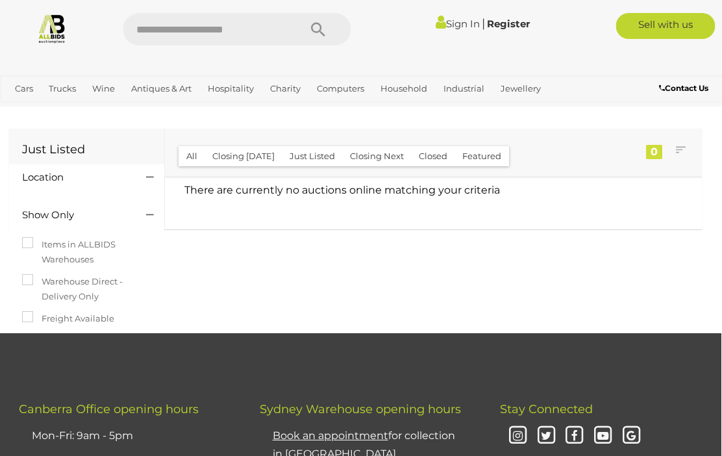
scroll to position [0, 1]
click at [0, 0] on link "View All Antiques & Art Auctions" at bounding box center [0, 0] width 0 height 0
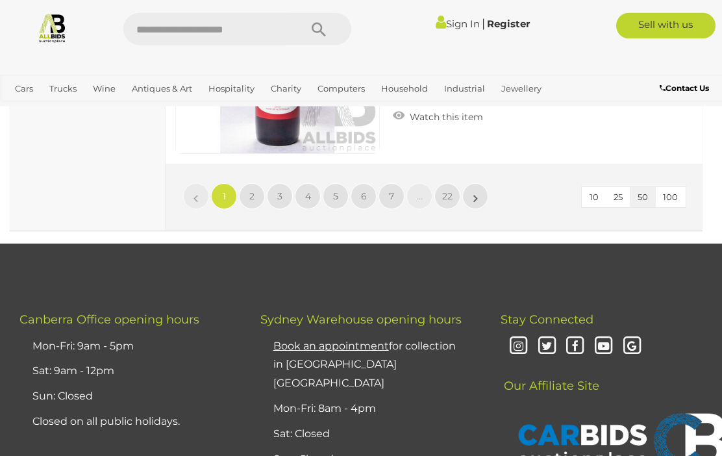
scroll to position [11589, 0]
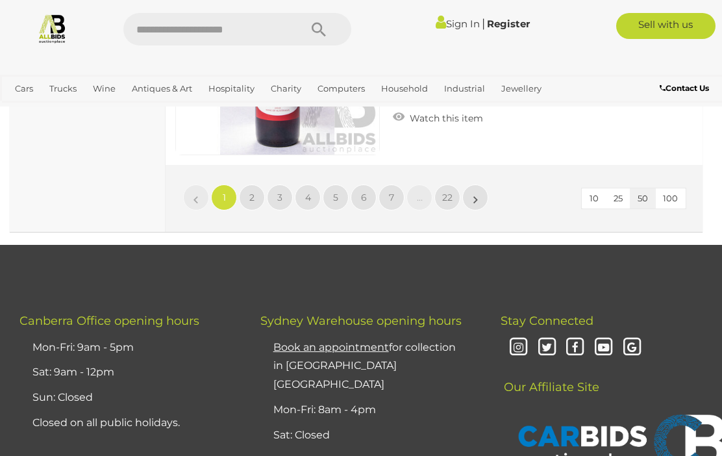
click at [283, 190] on link "3" at bounding box center [280, 197] width 26 height 26
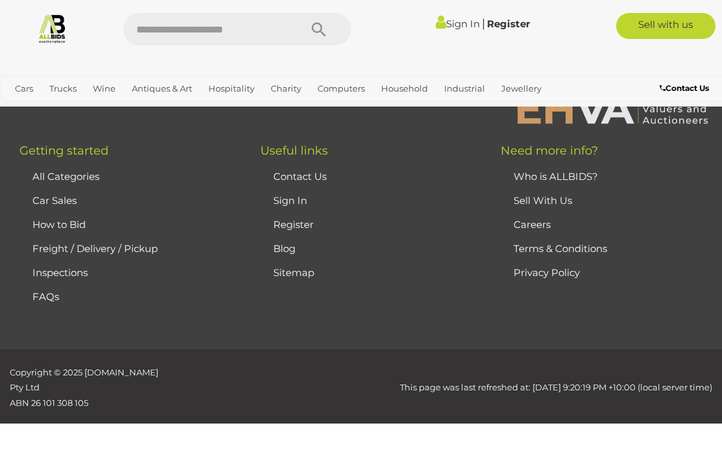
scroll to position [333, 0]
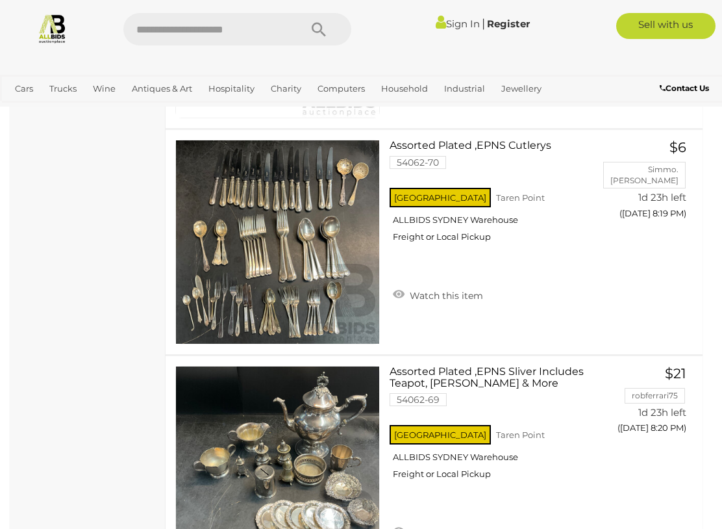
scroll to position [10493, 0]
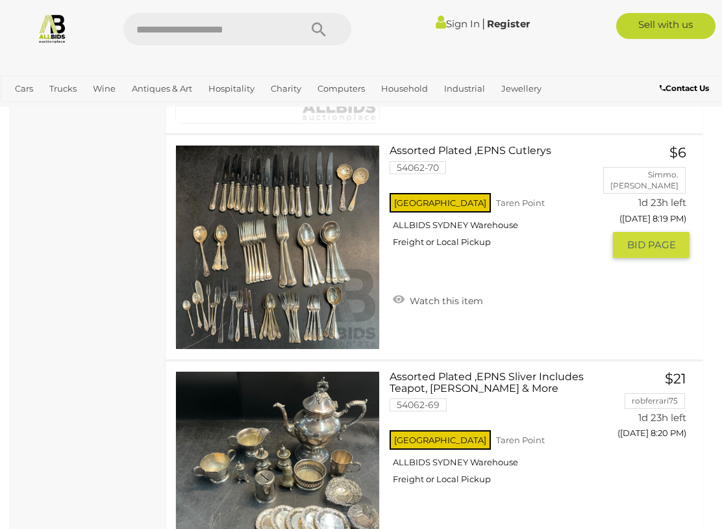
click at [464, 211] on div "NSW Taren Point ALLBIDS SYDNEY Warehouse Freight or Local Pickup" at bounding box center [497, 223] width 214 height 67
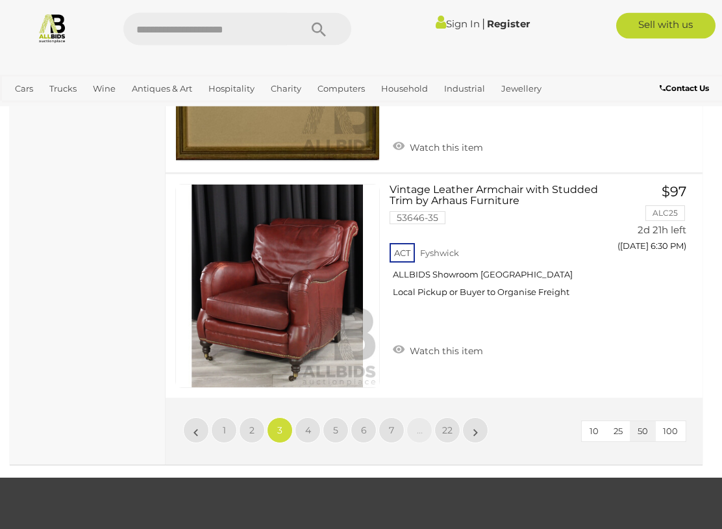
scroll to position [11359, 0]
click at [313, 421] on link "4" at bounding box center [308, 429] width 26 height 26
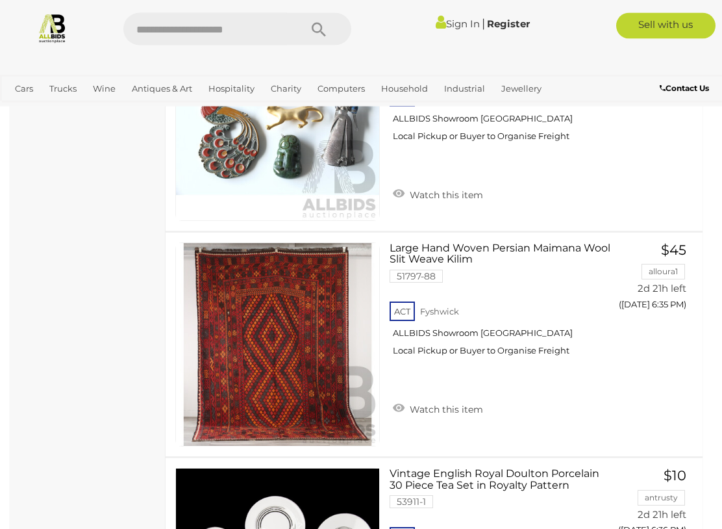
scroll to position [2723, 0]
click at [236, 375] on img at bounding box center [277, 344] width 203 height 203
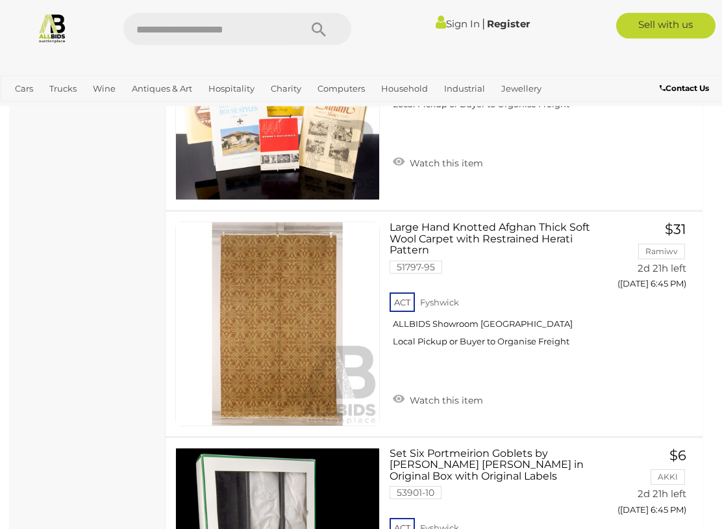
scroll to position [8009, 0]
click at [249, 296] on img at bounding box center [277, 323] width 203 height 203
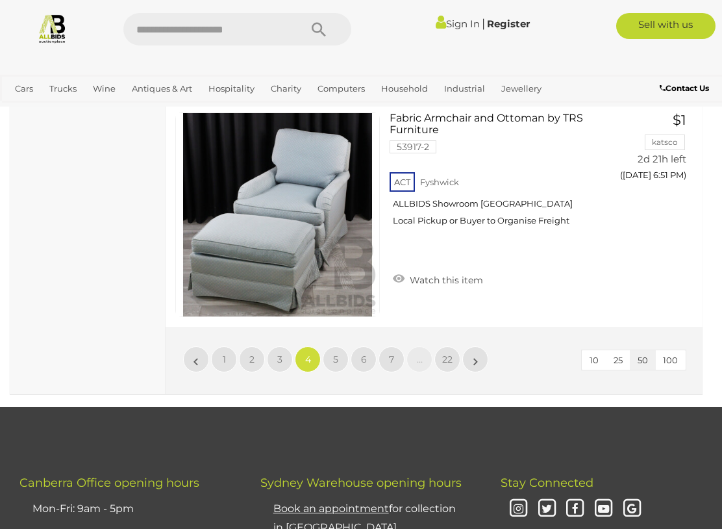
scroll to position [11564, 0]
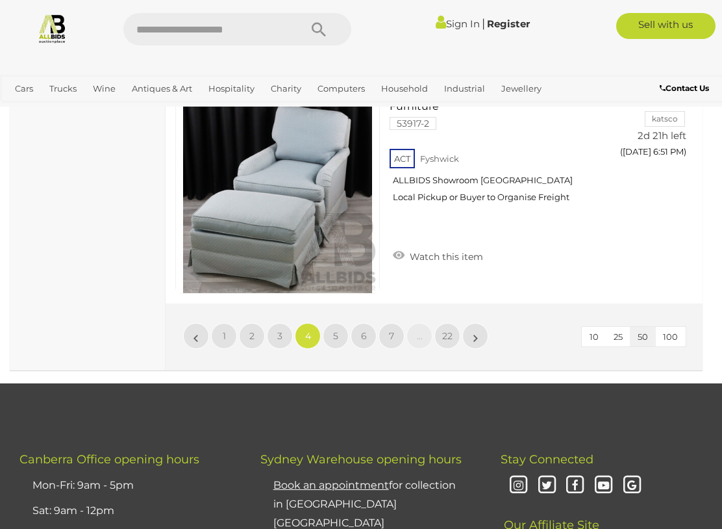
click at [337, 323] on link "5" at bounding box center [336, 336] width 26 height 26
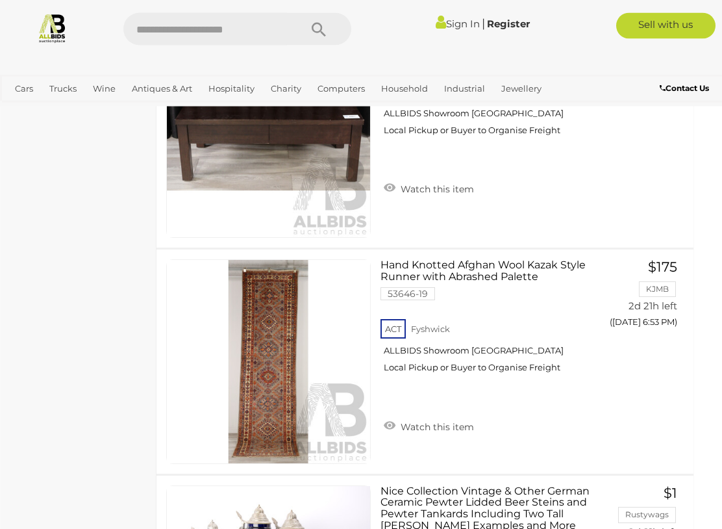
scroll to position [1350, 9]
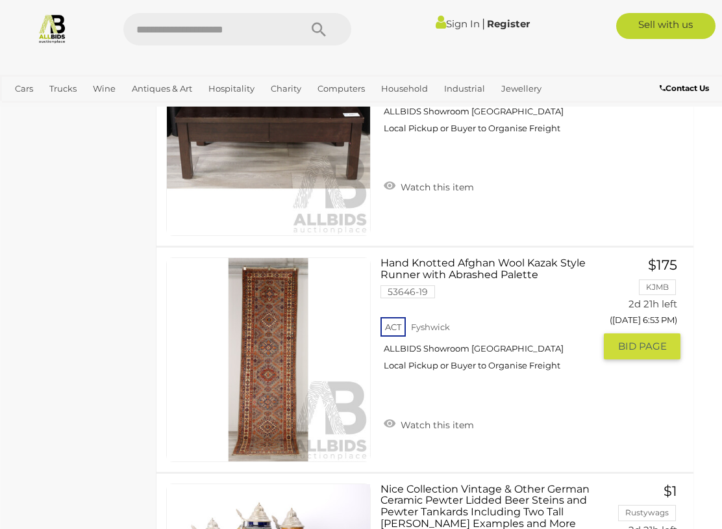
click at [265, 448] on img at bounding box center [268, 359] width 203 height 203
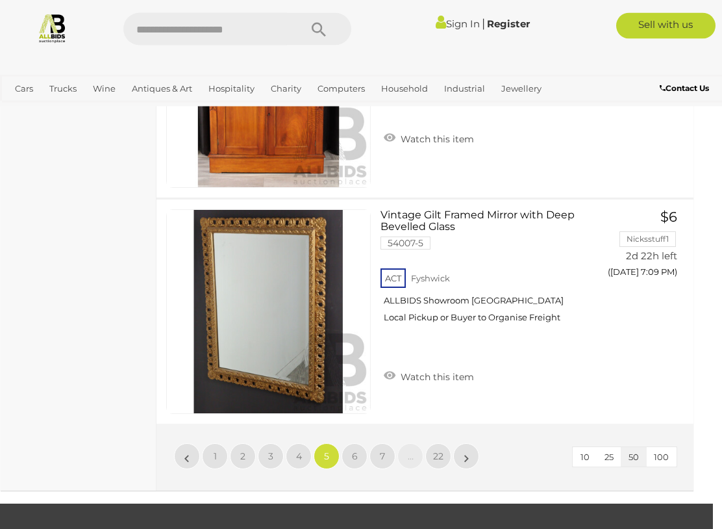
scroll to position [11420, 9]
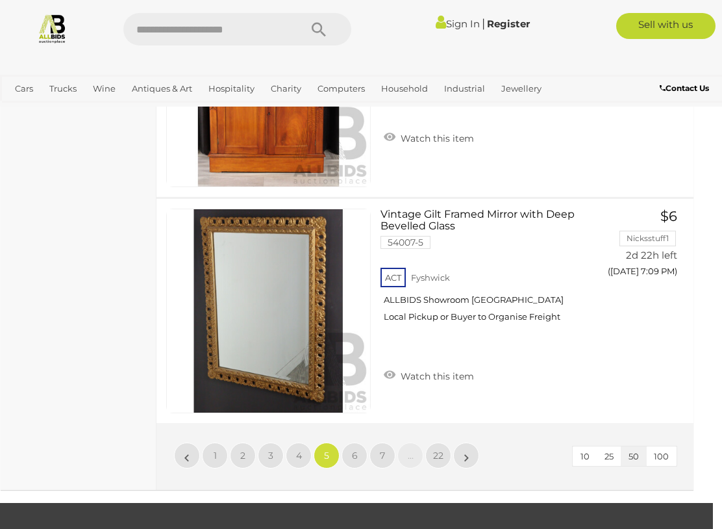
click at [350, 442] on link "6" at bounding box center [355, 455] width 26 height 26
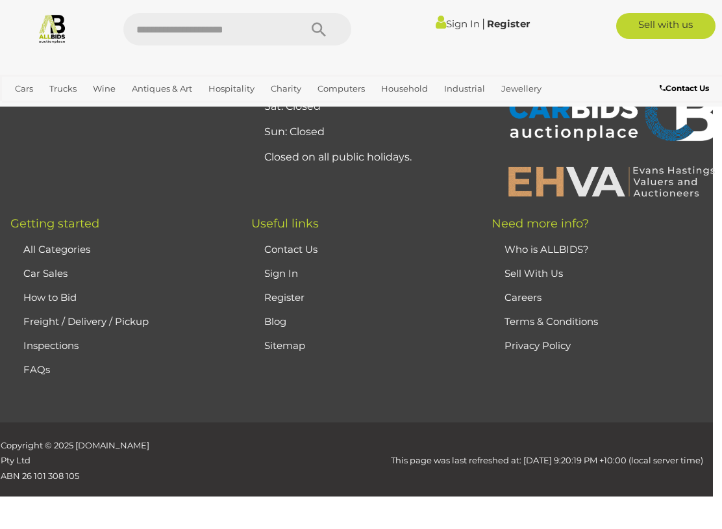
scroll to position [333, 0]
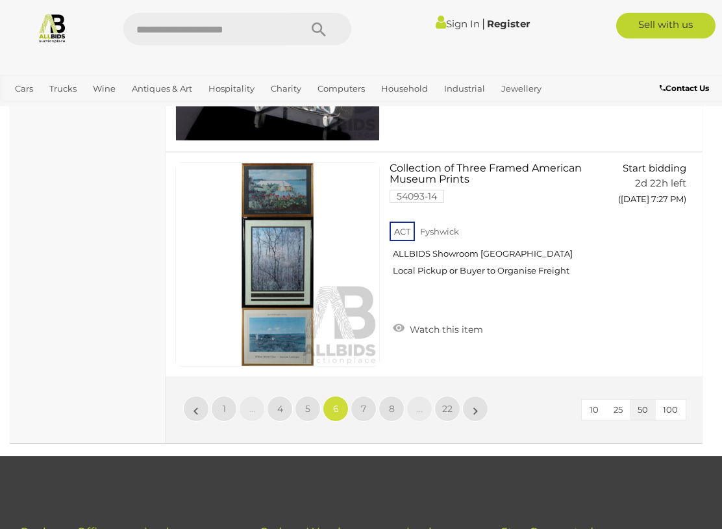
scroll to position [11397, 0]
click at [361, 396] on link "7" at bounding box center [364, 409] width 26 height 26
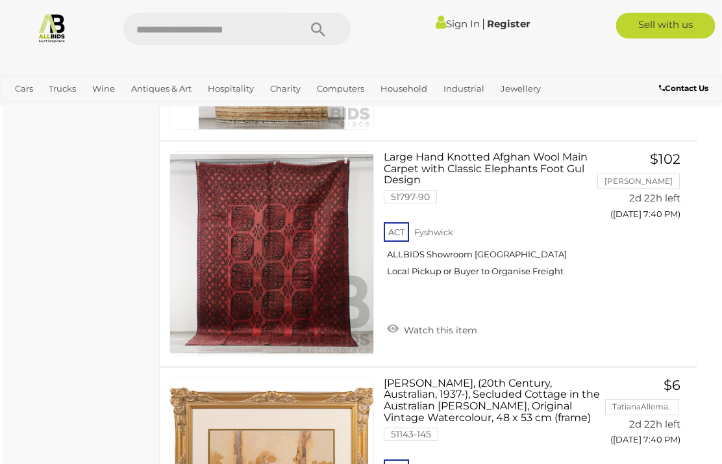
scroll to position [8019, 6]
click at [408, 152] on link "Large Hand Knotted Afghan Wool Main Carpet with Classic Elephants Foot Gul Desi…" at bounding box center [496, 218] width 205 height 135
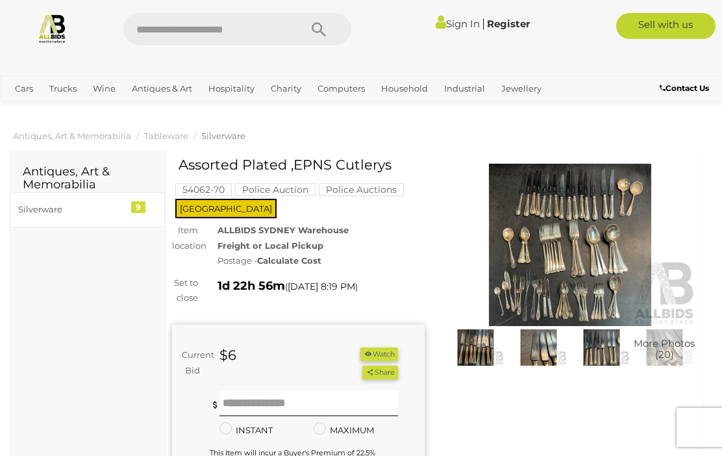
click at [481, 350] on img at bounding box center [475, 347] width 57 height 36
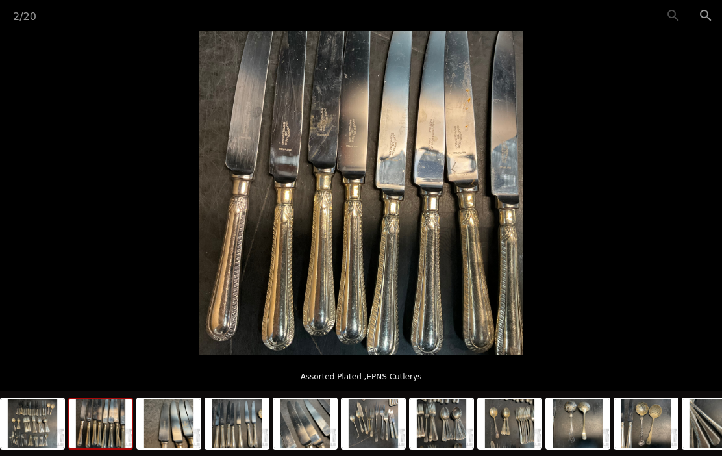
scroll to position [0, 9]
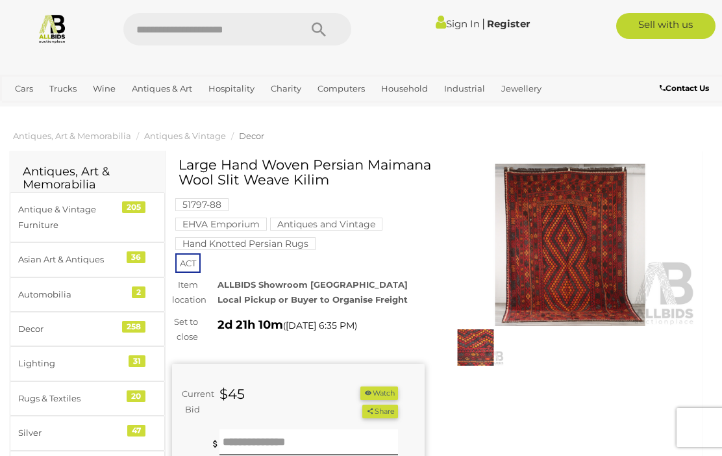
click at [478, 339] on img at bounding box center [475, 347] width 57 height 36
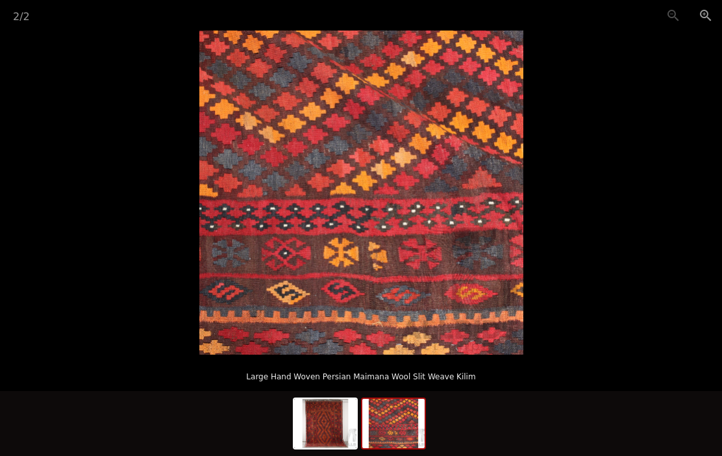
click at [327, 433] on img at bounding box center [325, 423] width 62 height 49
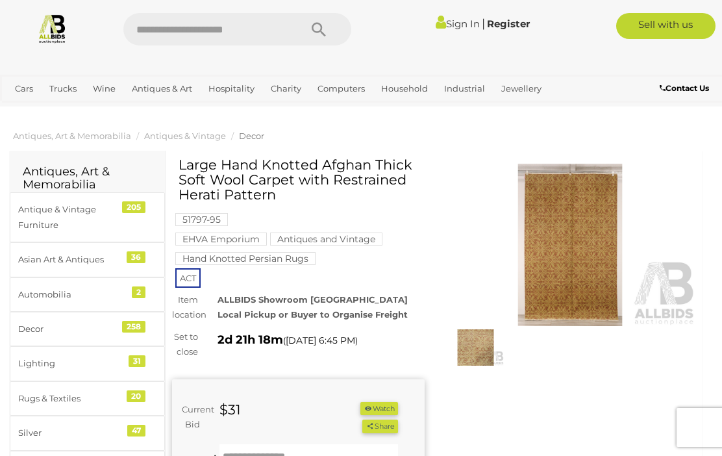
click at [478, 353] on img at bounding box center [475, 347] width 57 height 36
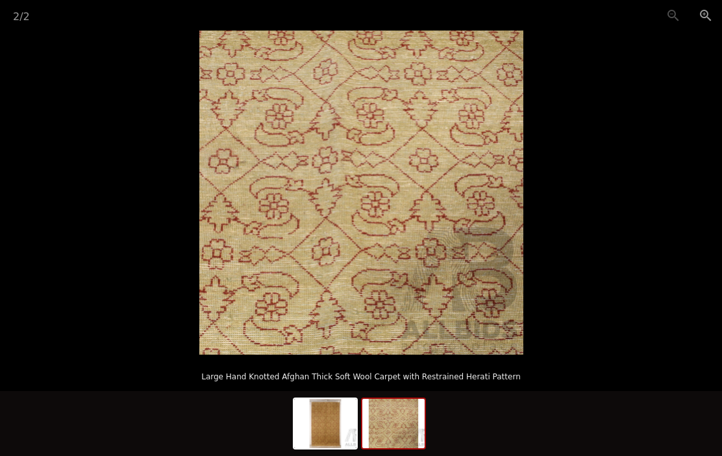
click at [409, 414] on img at bounding box center [393, 423] width 62 height 49
click at [400, 404] on img at bounding box center [393, 423] width 62 height 49
click at [326, 421] on img at bounding box center [325, 423] width 62 height 49
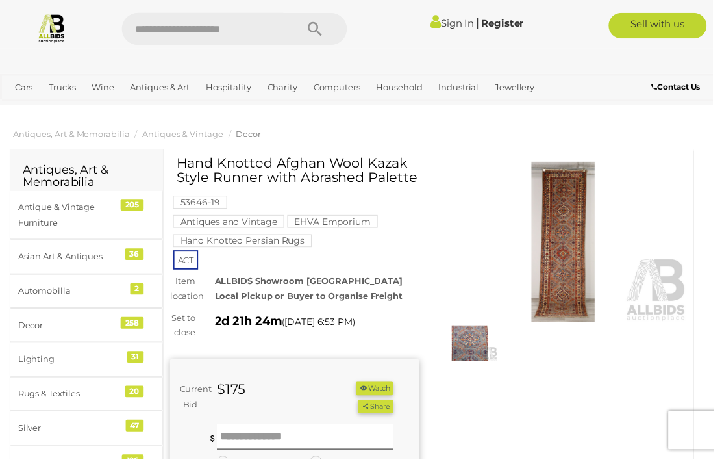
click at [464, 340] on img at bounding box center [475, 347] width 57 height 36
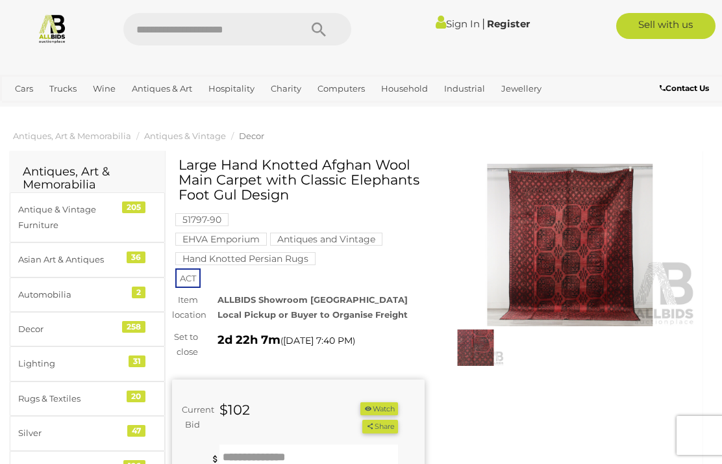
click at [468, 349] on img at bounding box center [475, 347] width 57 height 36
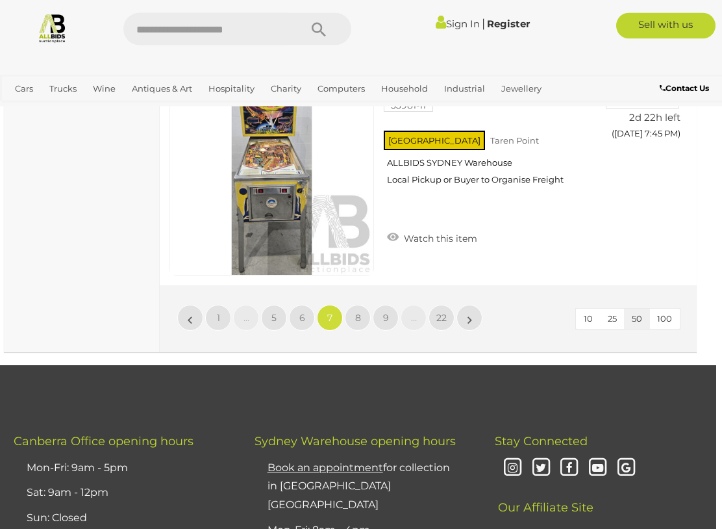
scroll to position [11488, 6]
click at [353, 305] on link "8" at bounding box center [358, 318] width 26 height 26
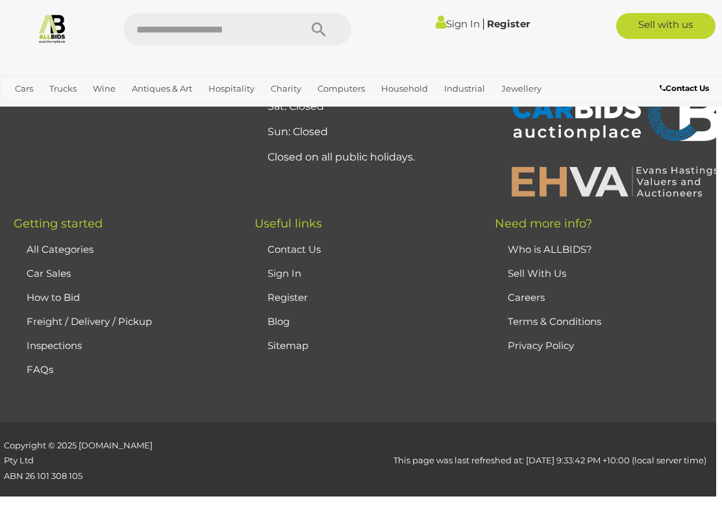
scroll to position [333, 0]
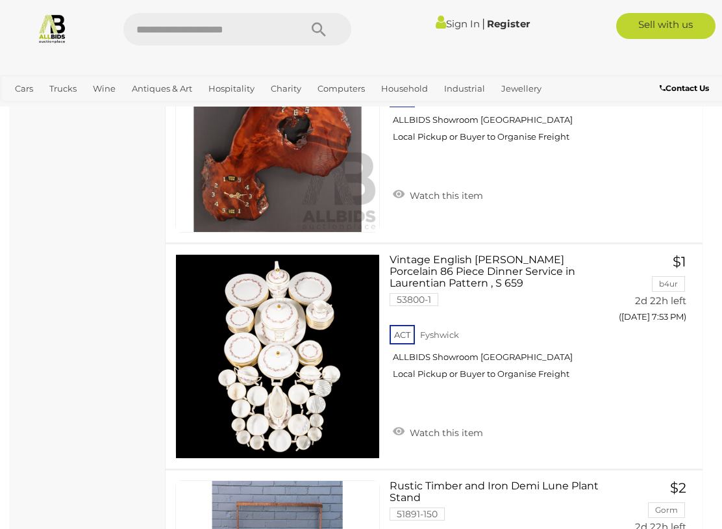
scroll to position [3946, 0]
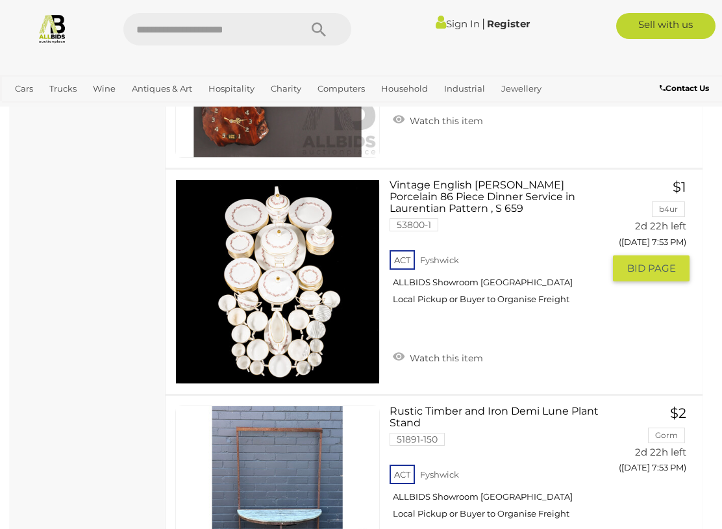
click at [241, 260] on img at bounding box center [277, 281] width 203 height 203
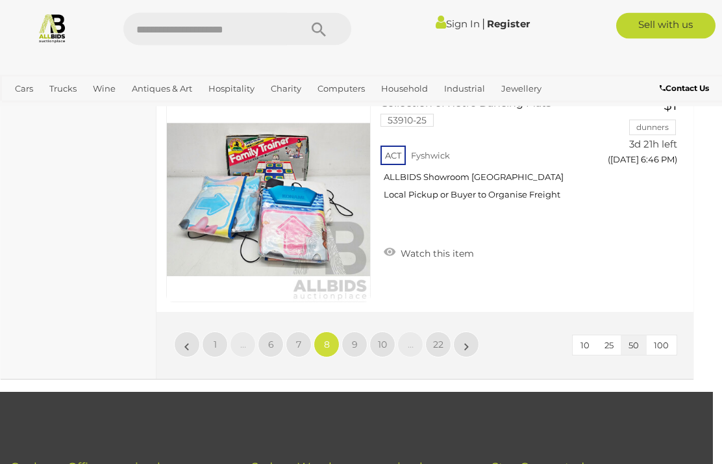
scroll to position [11514, 9]
click at [351, 331] on link "9" at bounding box center [355, 344] width 26 height 26
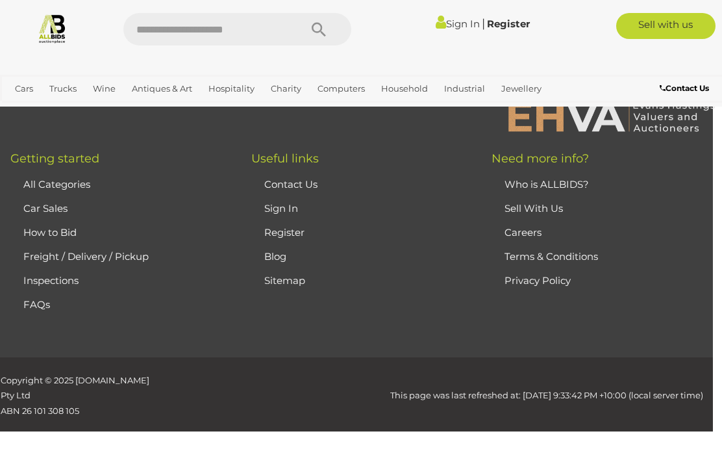
scroll to position [333, 0]
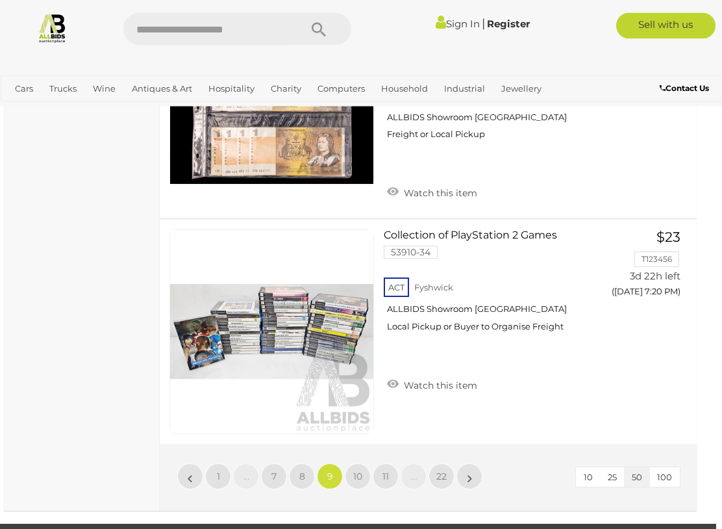
scroll to position [11577, 6]
click at [355, 463] on span "10" at bounding box center [357, 476] width 9 height 12
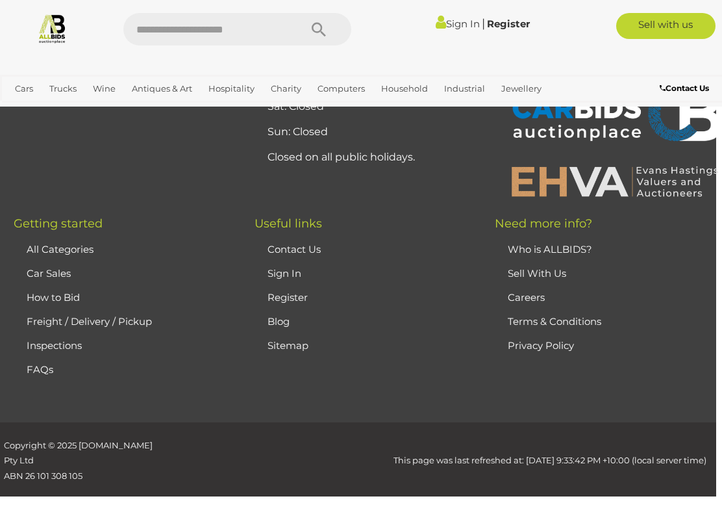
scroll to position [333, 0]
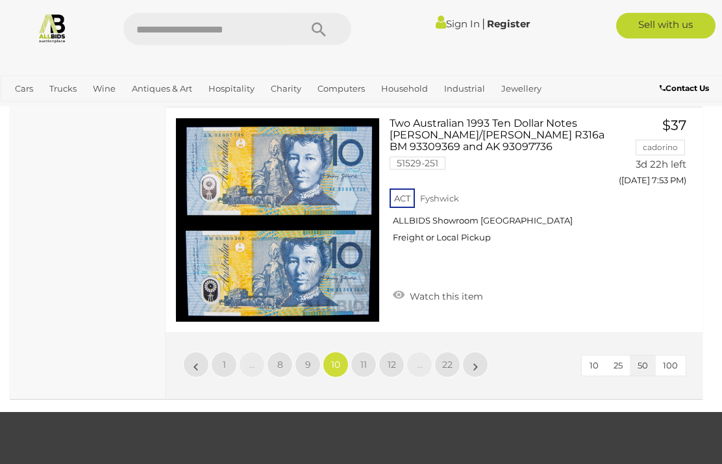
scroll to position [11507, 0]
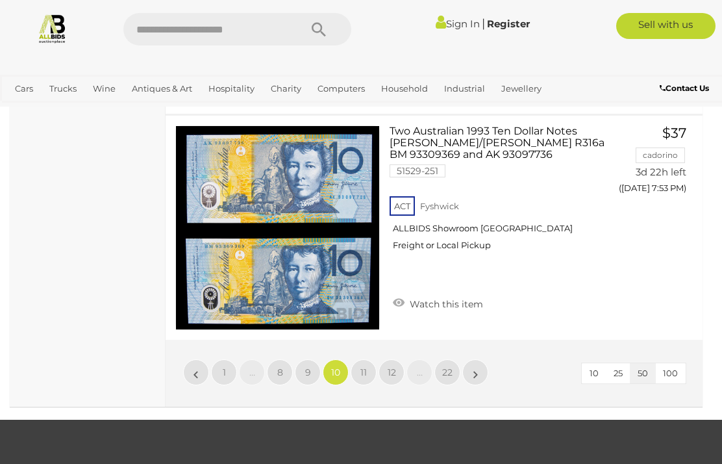
click at [362, 366] on span "11" at bounding box center [363, 372] width 6 height 12
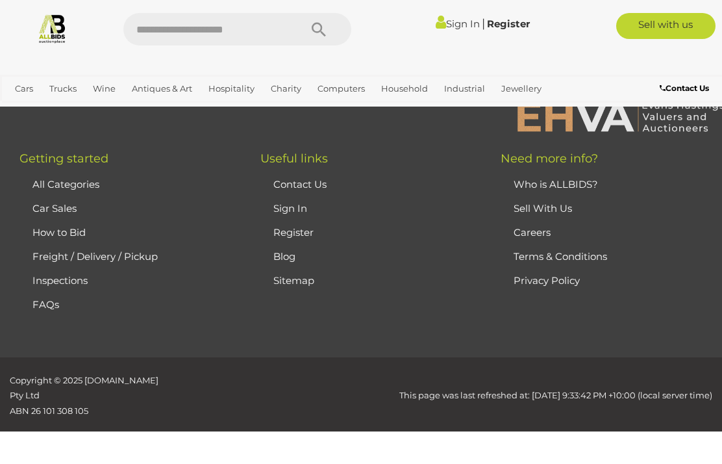
scroll to position [333, 0]
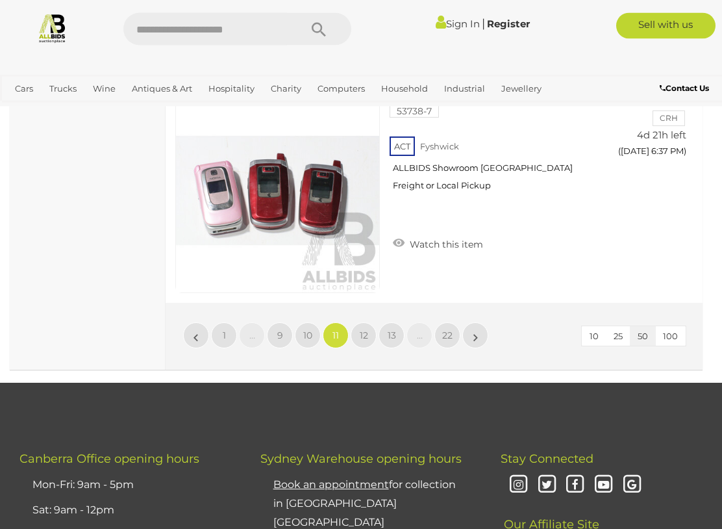
scroll to position [11465, 0]
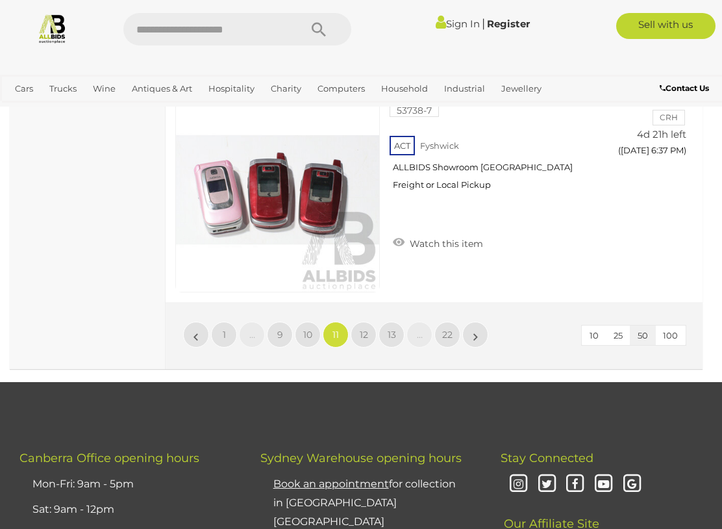
click at [362, 321] on link "12" at bounding box center [364, 334] width 26 height 26
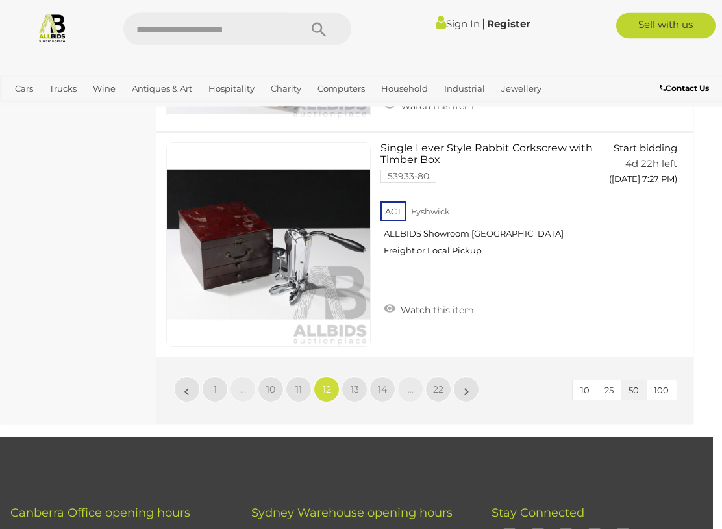
scroll to position [11411, 9]
click at [342, 378] on link "13" at bounding box center [355, 389] width 26 height 26
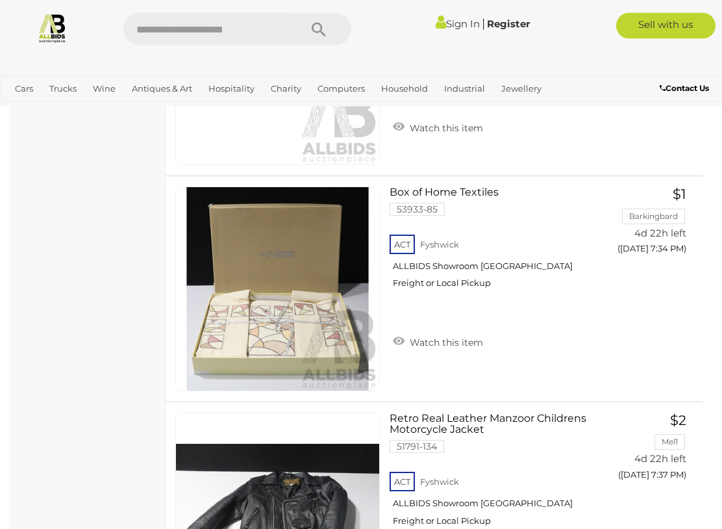
scroll to position [1646, 0]
click at [188, 463] on link at bounding box center [277, 514] width 205 height 205
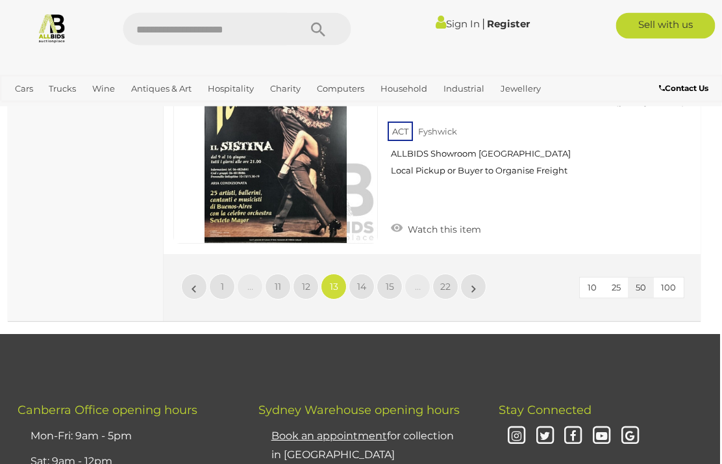
scroll to position [11577, 2]
click at [356, 273] on link "14" at bounding box center [362, 286] width 26 height 26
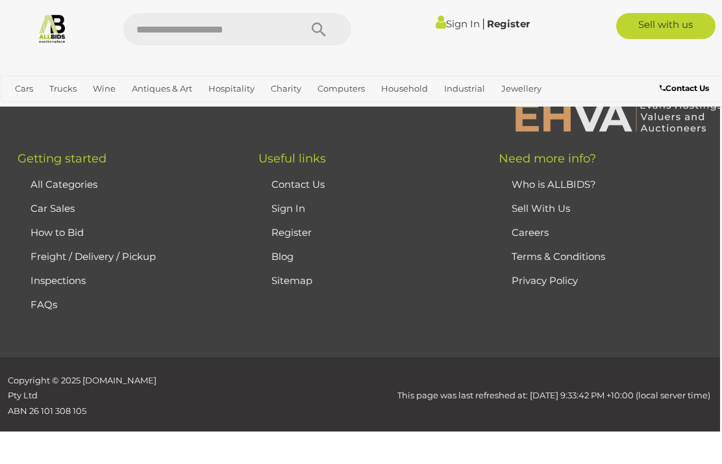
scroll to position [333, 0]
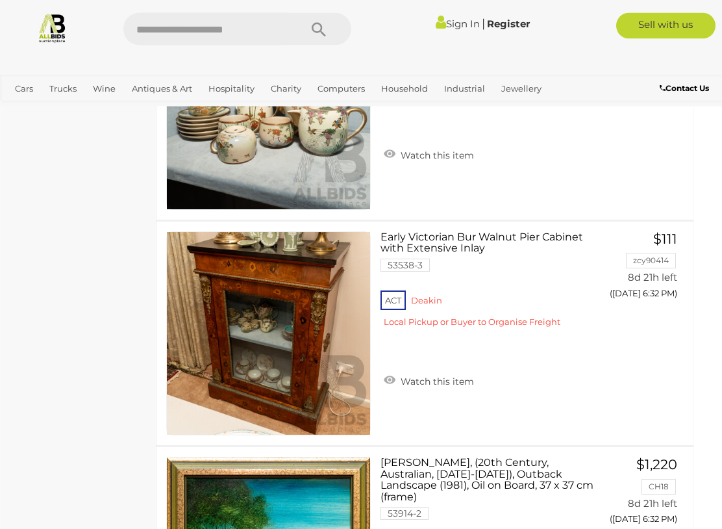
scroll to position [1828, 9]
click at [413, 244] on link "Early Victorian Bur Walnut Pier Cabinet with Extensive Inlay 53538-3 ACT Deakin" at bounding box center [492, 284] width 205 height 107
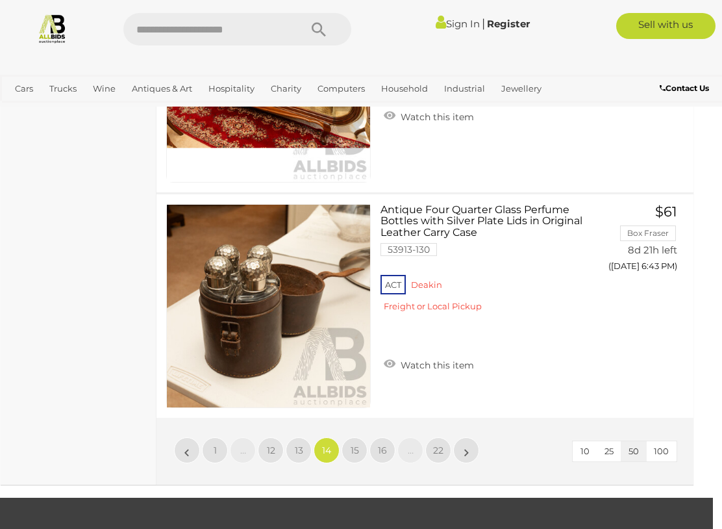
scroll to position [11342, 9]
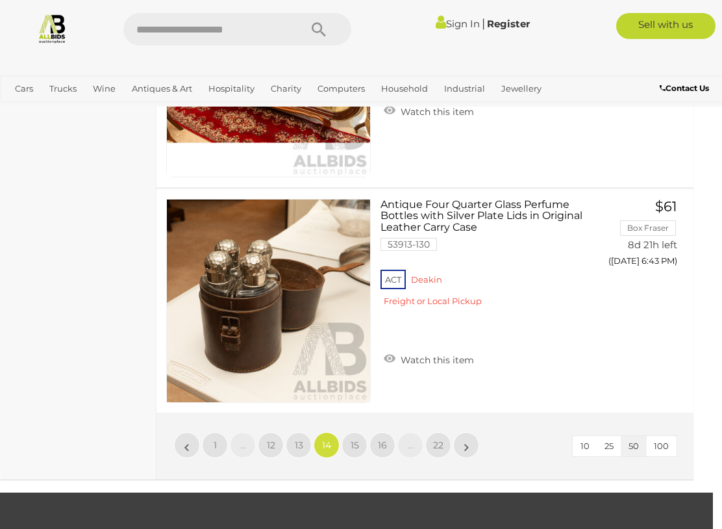
click at [352, 432] on link "15" at bounding box center [355, 445] width 26 height 26
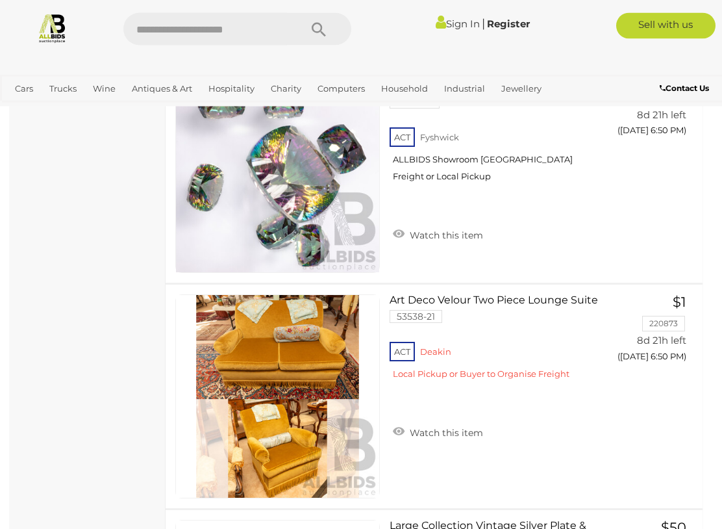
scroll to position [5386, 0]
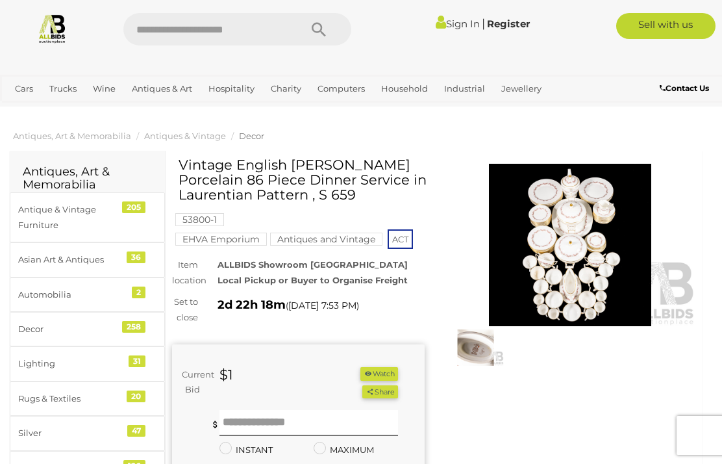
click at [528, 263] on img at bounding box center [570, 245] width 253 height 162
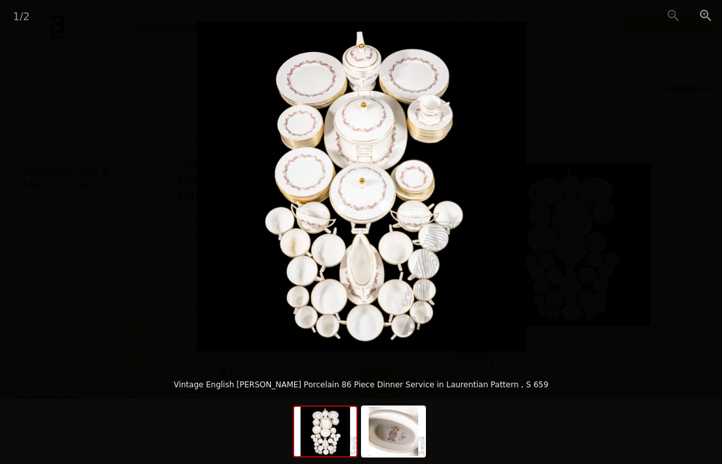
scroll to position [12, 0]
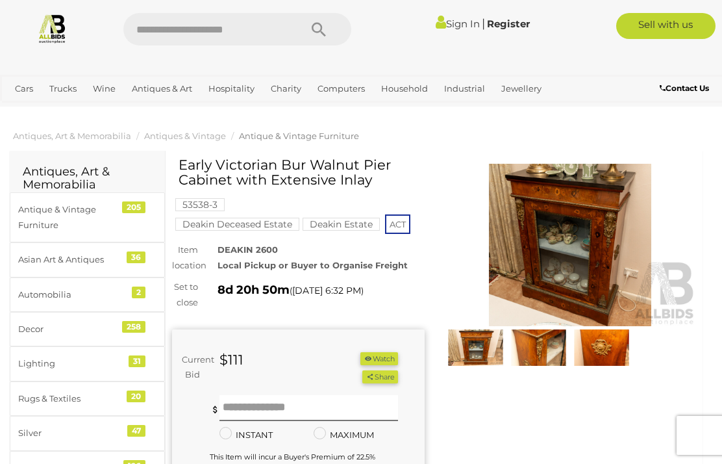
click at [542, 270] on img at bounding box center [570, 245] width 253 height 162
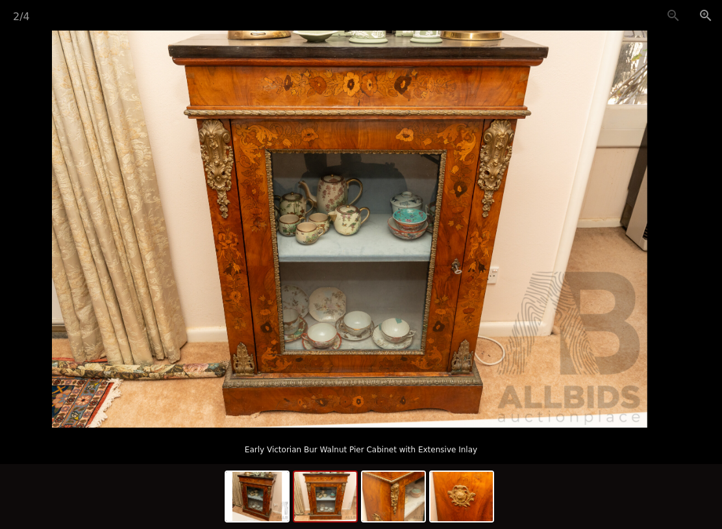
scroll to position [17, 9]
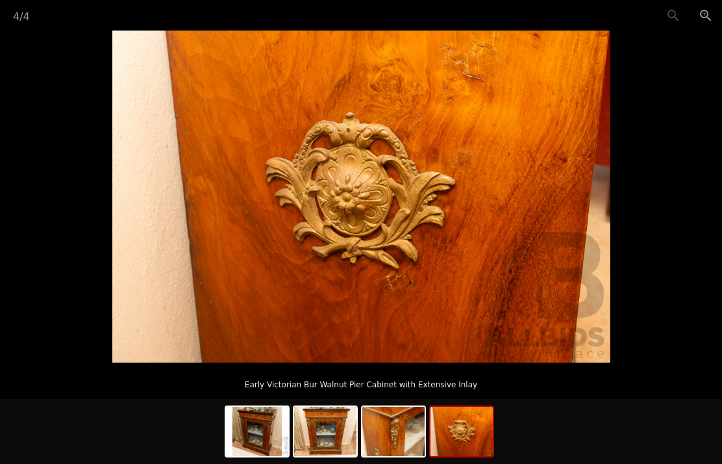
scroll to position [27, 9]
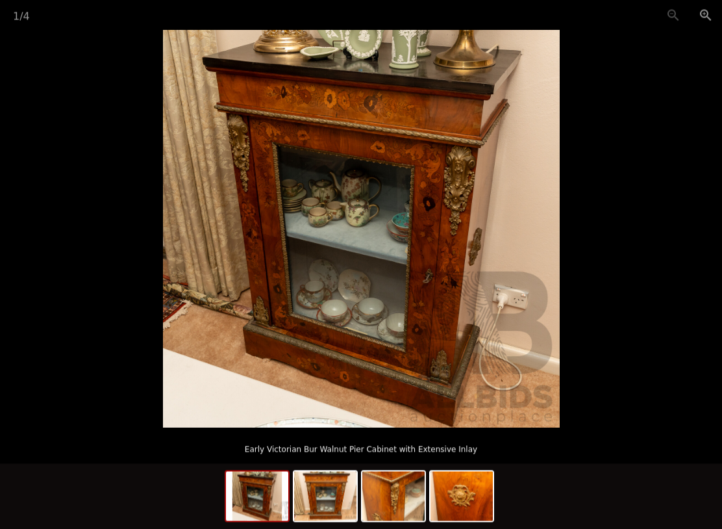
scroll to position [89, 9]
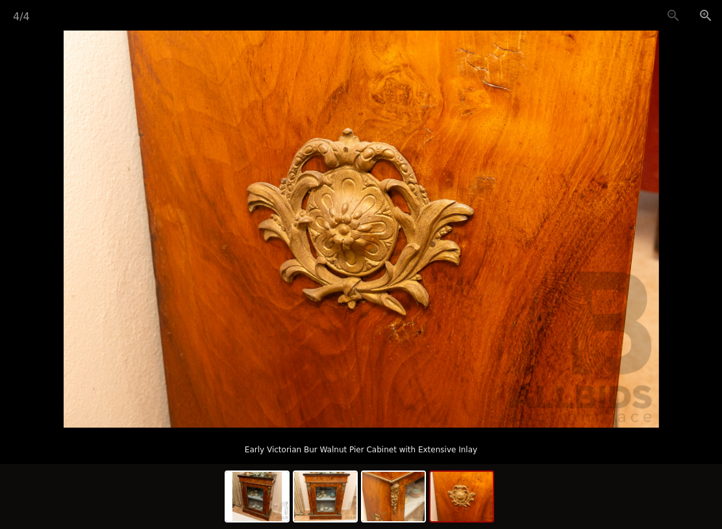
click at [457, 463] on img at bounding box center [462, 496] width 62 height 49
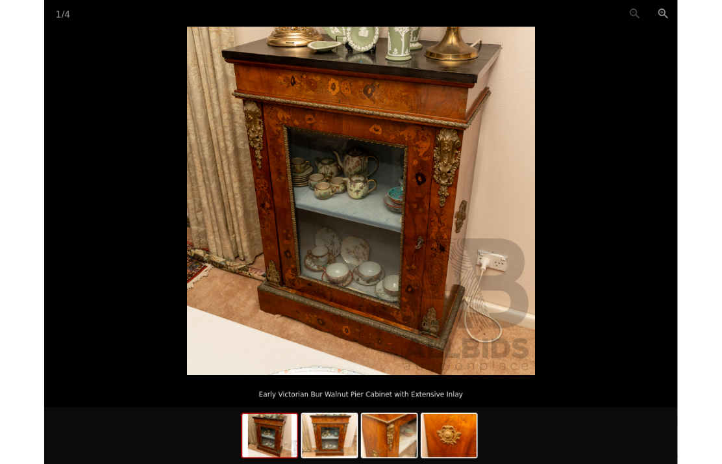
scroll to position [0, 9]
